Goal: Navigation & Orientation: Find specific page/section

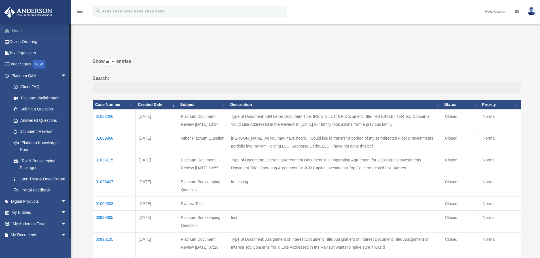
click at [23, 30] on link "Home" at bounding box center [39, 30] width 71 height 11
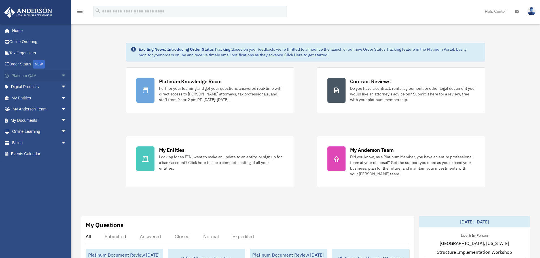
click at [61, 75] on span "arrow_drop_down" at bounding box center [66, 76] width 11 height 12
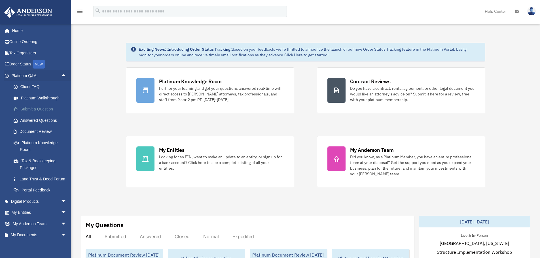
click at [35, 108] on link "Submit a Question" at bounding box center [41, 109] width 67 height 11
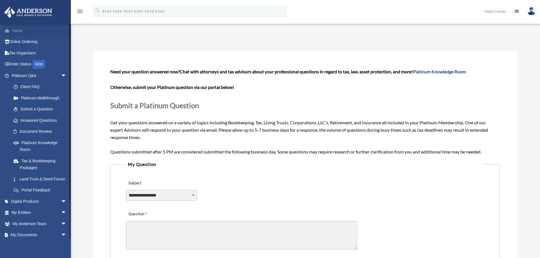
click at [20, 31] on link "Home" at bounding box center [39, 30] width 71 height 11
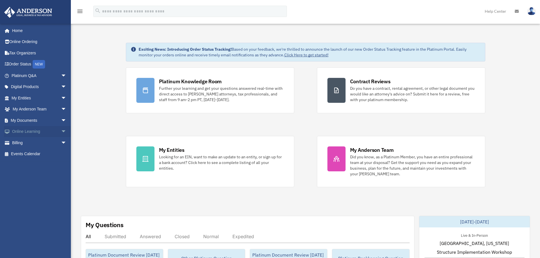
click at [61, 131] on span "arrow_drop_down" at bounding box center [66, 132] width 11 height 12
click at [61, 130] on span "arrow_drop_up" at bounding box center [66, 132] width 11 height 12
click at [61, 75] on span "arrow_drop_down" at bounding box center [66, 76] width 11 height 12
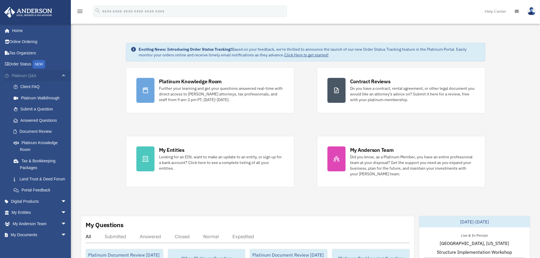
click at [61, 75] on span "arrow_drop_up" at bounding box center [66, 76] width 11 height 12
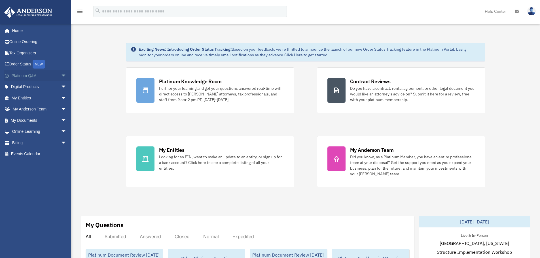
click at [61, 77] on span "arrow_drop_down" at bounding box center [66, 76] width 11 height 12
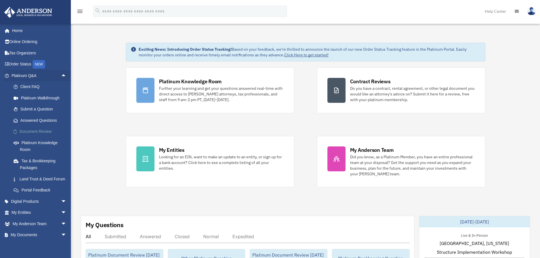
click at [37, 130] on link "Document Review" at bounding box center [41, 131] width 67 height 11
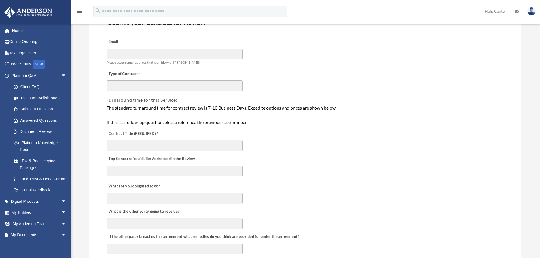
scroll to position [85, 0]
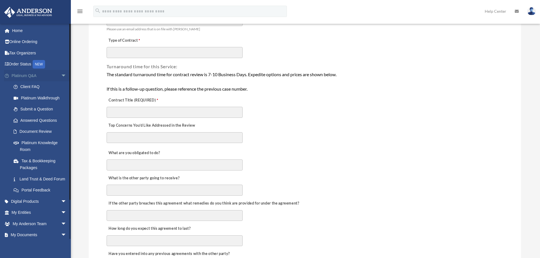
click at [61, 76] on span "arrow_drop_down" at bounding box center [66, 76] width 11 height 12
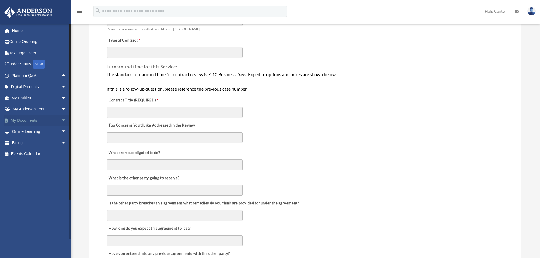
click at [61, 119] on span "arrow_drop_down" at bounding box center [66, 121] width 11 height 12
click at [34, 154] on link "Forms Library" at bounding box center [41, 154] width 67 height 11
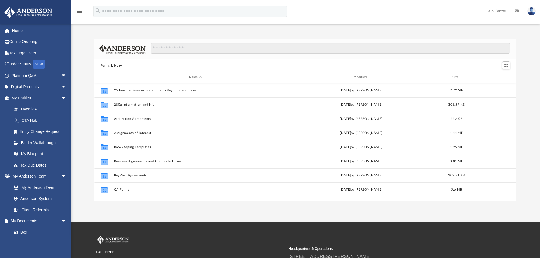
scroll to position [125, 418]
click at [61, 98] on span "arrow_drop_down" at bounding box center [66, 98] width 11 height 12
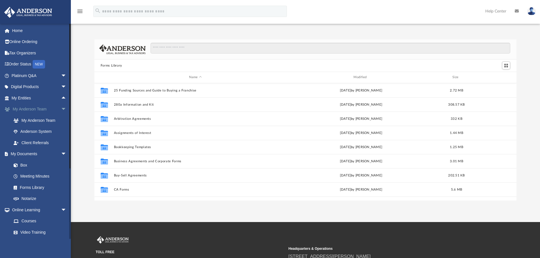
click at [61, 110] on span "arrow_drop_down" at bounding box center [66, 110] width 11 height 12
click at [61, 119] on span "arrow_drop_down" at bounding box center [66, 121] width 11 height 12
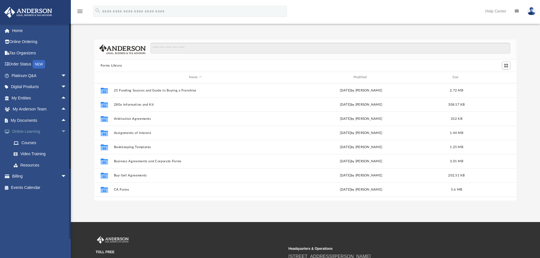
click at [61, 132] on span "arrow_drop_down" at bounding box center [66, 132] width 11 height 12
click at [61, 121] on span "arrow_drop_up" at bounding box center [66, 121] width 11 height 12
